Goal: Find specific page/section: Find specific page/section

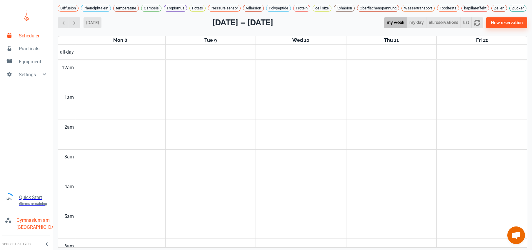
click at [65, 26] on span "button" at bounding box center [63, 23] width 6 height 6
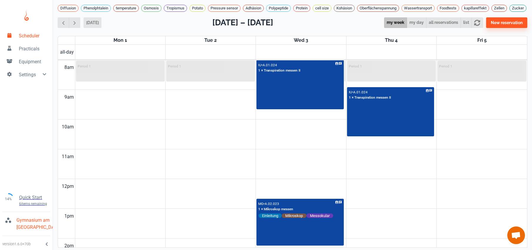
click at [65, 26] on span "button" at bounding box center [63, 23] width 6 height 6
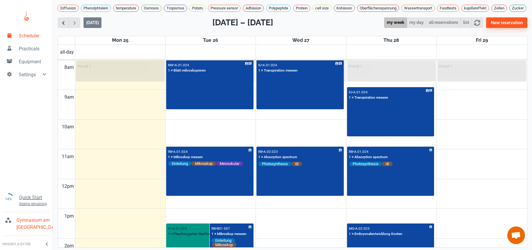
click at [67, 28] on button "button" at bounding box center [63, 22] width 11 height 11
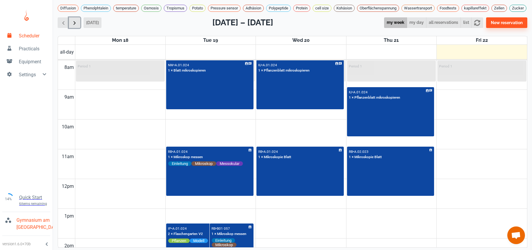
click at [72, 26] on span "button" at bounding box center [75, 23] width 6 height 6
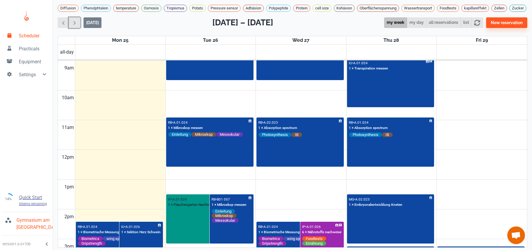
scroll to position [343, 0]
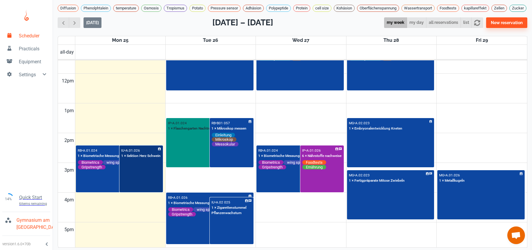
click at [151, 192] on div "IU • A.01.026 1 × Sektion Herz Schwein" at bounding box center [141, 169] width 42 height 46
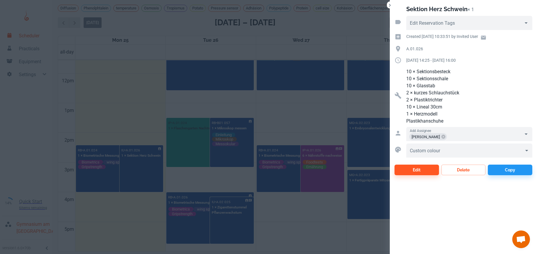
click at [310, 127] on div at bounding box center [268, 127] width 537 height 254
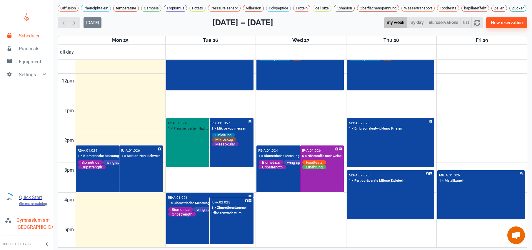
scroll to position [384, 0]
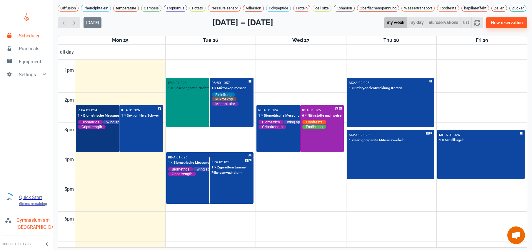
click at [101, 146] on div "RB • A.01.024 1 × Biometrische Messungen & Handkraft Biometrics wing span Body …" at bounding box center [120, 129] width 86 height 46
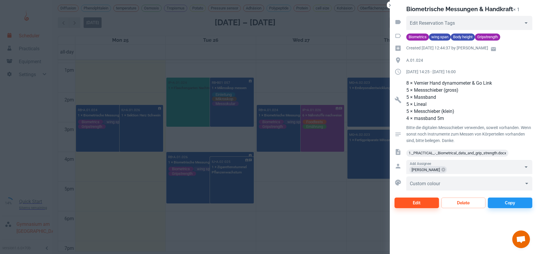
click at [291, 197] on div at bounding box center [268, 127] width 537 height 254
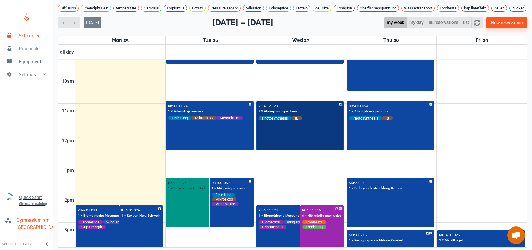
scroll to position [286, 0]
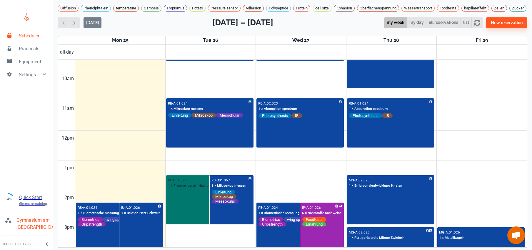
click at [190, 203] on div "IP • A.01.024 1 × Flaschengarten Nachtrag" at bounding box center [210, 200] width 86 height 48
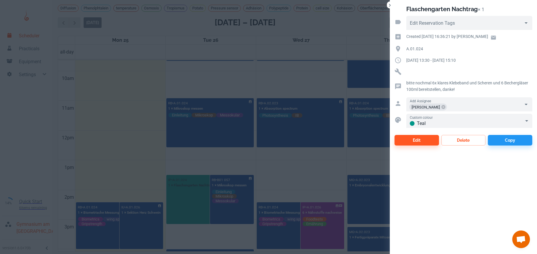
click at [306, 174] on div at bounding box center [268, 127] width 537 height 254
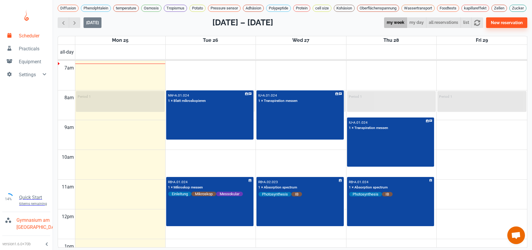
scroll to position [192, 0]
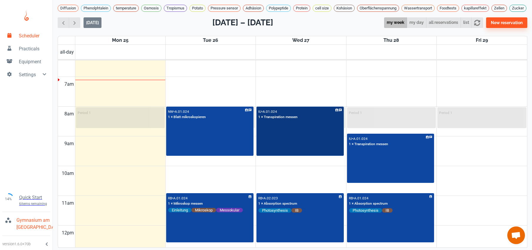
click at [310, 154] on div "IU • A.01.024 1 × Transpiration messen" at bounding box center [300, 131] width 86 height 48
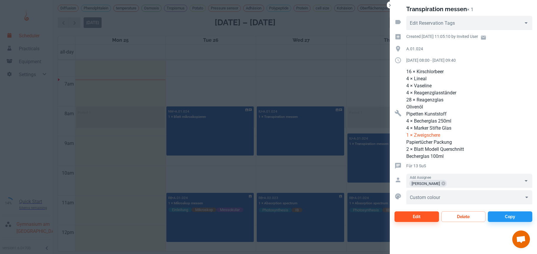
click at [225, 187] on div at bounding box center [268, 127] width 537 height 254
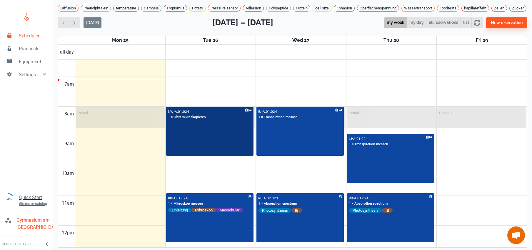
click at [227, 149] on div "NW • A.01.024 1 × Blatt mikroskopieren" at bounding box center [210, 131] width 86 height 48
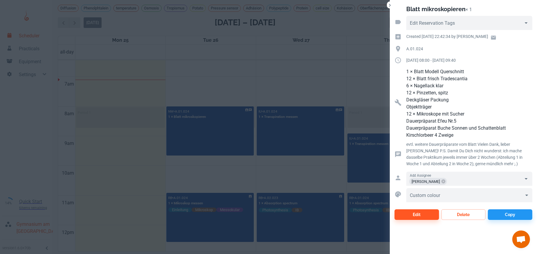
click at [218, 183] on div at bounding box center [268, 127] width 537 height 254
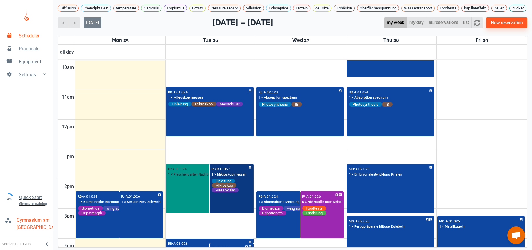
scroll to position [292, 0]
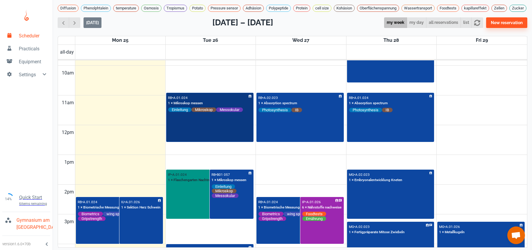
click at [217, 134] on div "RB • A.01.024 1 × Mikroskop messen Einleitung Mikroskop Messokular" at bounding box center [210, 117] width 86 height 48
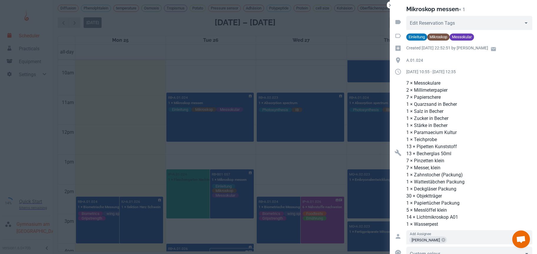
click at [227, 162] on div at bounding box center [268, 127] width 537 height 254
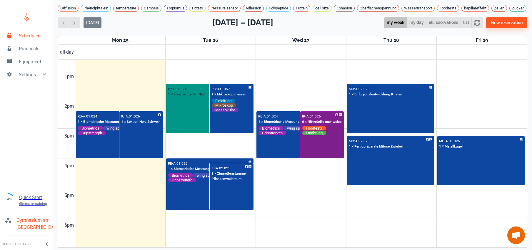
scroll to position [374, 0]
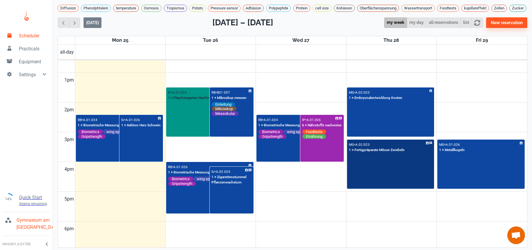
click at [360, 179] on div "MG • A.02.023 1 × Fertigpräparate Mitose Zwiebeln" at bounding box center [391, 164] width 86 height 48
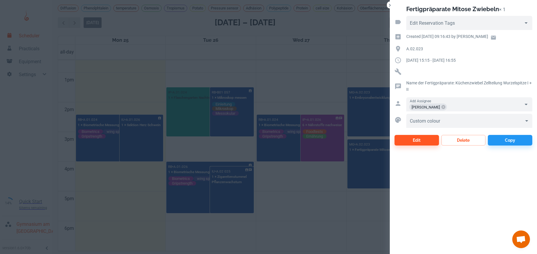
click at [305, 204] on div at bounding box center [268, 127] width 537 height 254
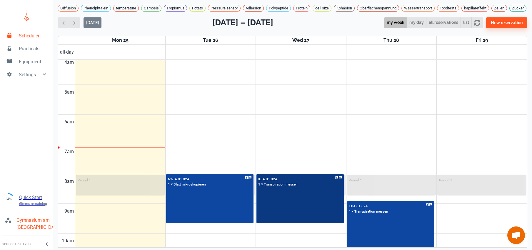
scroll to position [213, 0]
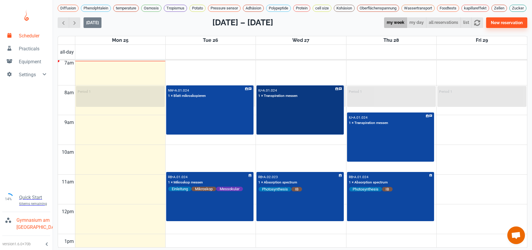
click at [290, 121] on div "IU • A.01.024 1 × Transpiration messen" at bounding box center [300, 110] width 86 height 48
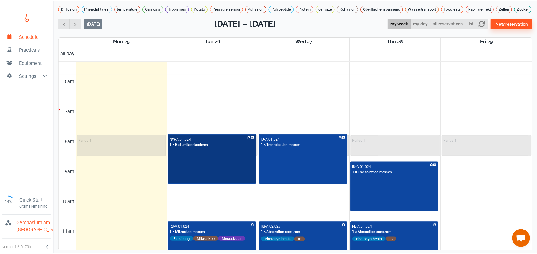
scroll to position [163, 0]
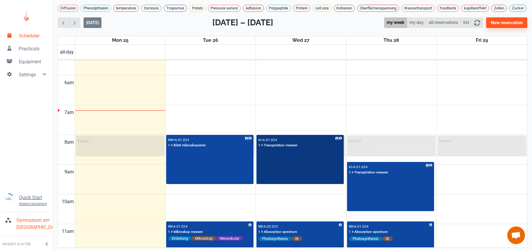
click at [294, 182] on div "IU • A.01.024 1 × Transpiration messen" at bounding box center [300, 159] width 86 height 48
